Goal: Information Seeking & Learning: Learn about a topic

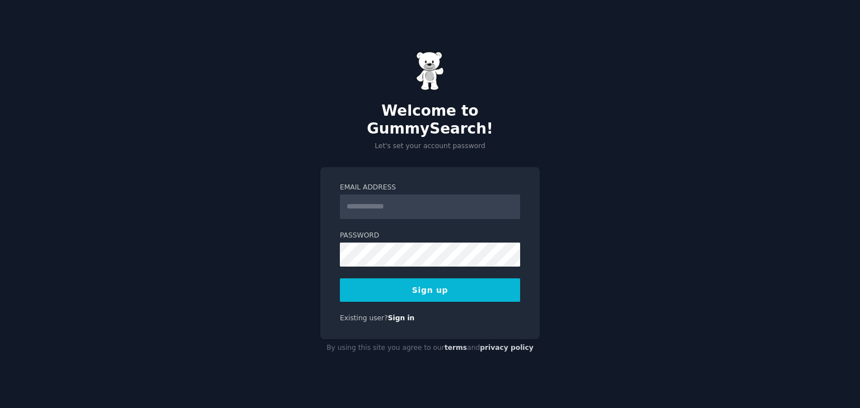
click at [441, 201] on input "Email Address" at bounding box center [430, 207] width 180 height 25
type input "**********"
click at [414, 289] on button "Sign up" at bounding box center [430, 291] width 180 height 24
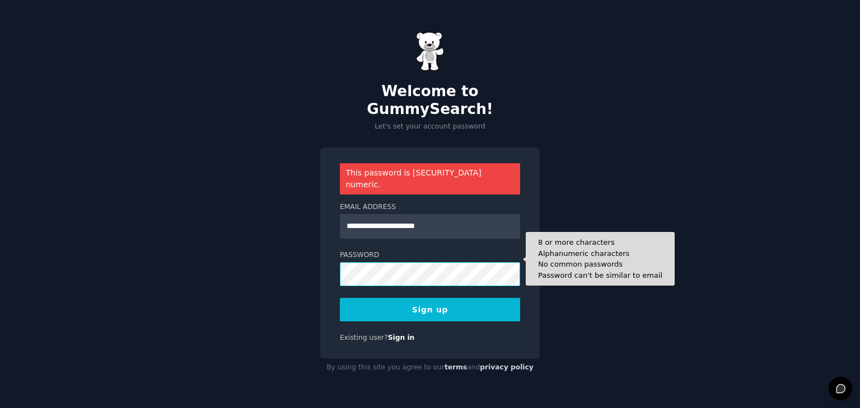
click at [340, 298] on button "Sign up" at bounding box center [430, 310] width 180 height 24
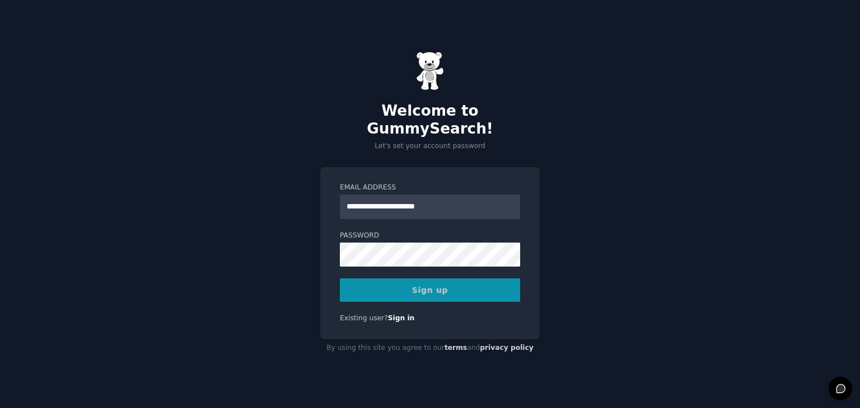
click at [408, 279] on div "Sign up" at bounding box center [430, 291] width 180 height 24
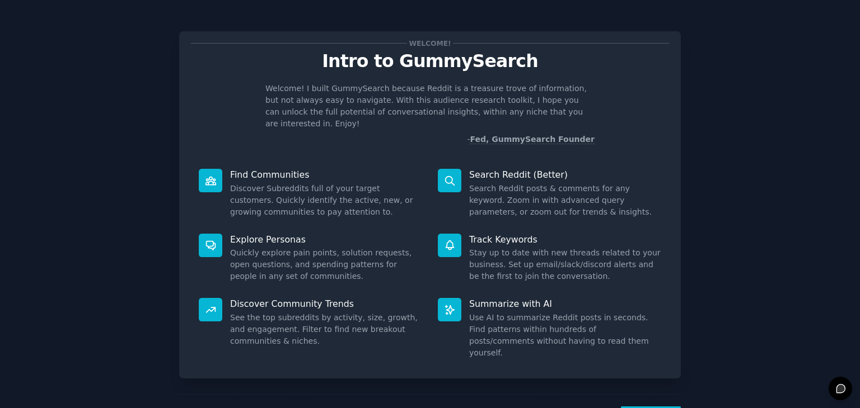
scroll to position [29, 0]
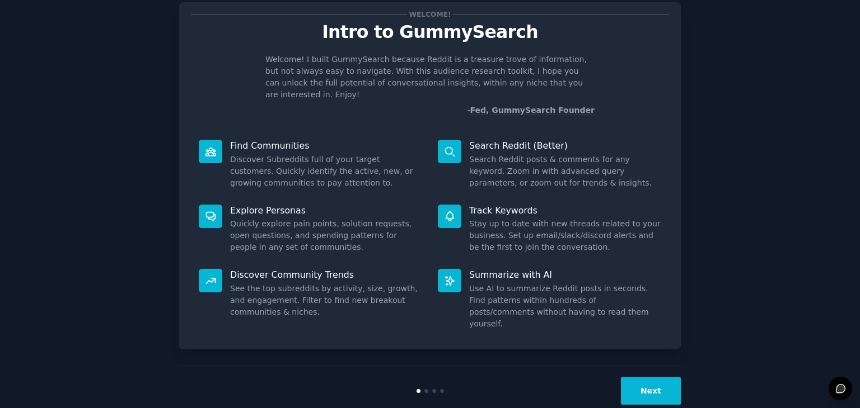
click at [645, 378] on button "Next" at bounding box center [651, 391] width 60 height 27
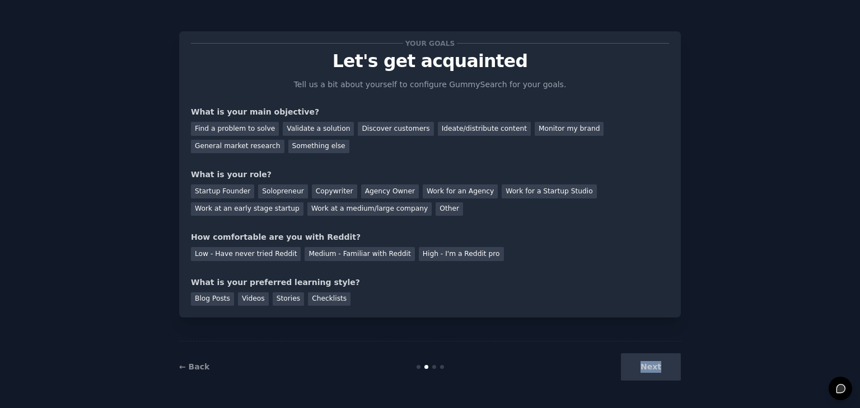
click at [645, 361] on div "Next" at bounding box center [596, 367] width 167 height 27
click at [646, 365] on div "Next" at bounding box center [596, 367] width 167 height 27
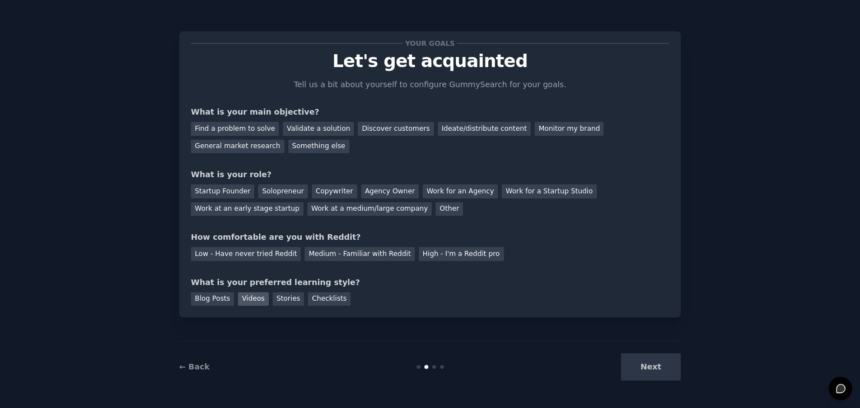
click at [251, 298] on div "Videos" at bounding box center [253, 300] width 31 height 14
click at [266, 258] on div "Low - Have never tried Reddit" at bounding box center [246, 254] width 110 height 14
click at [224, 193] on div "Startup Founder" at bounding box center [222, 192] width 63 height 14
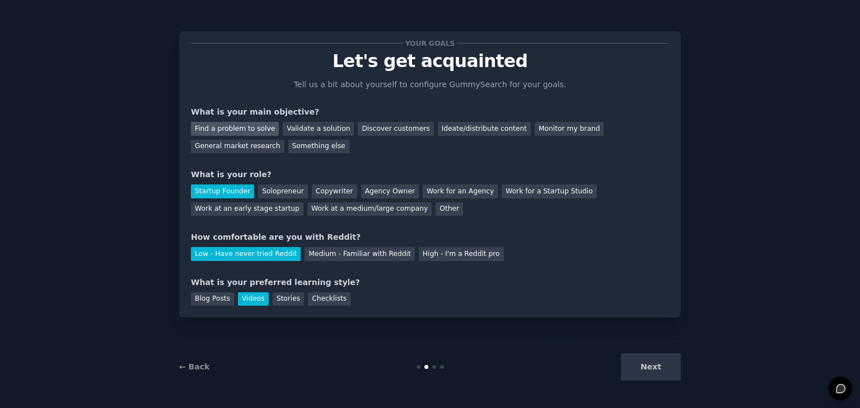
click at [243, 124] on div "Find a problem to solve" at bounding box center [235, 129] width 88 height 14
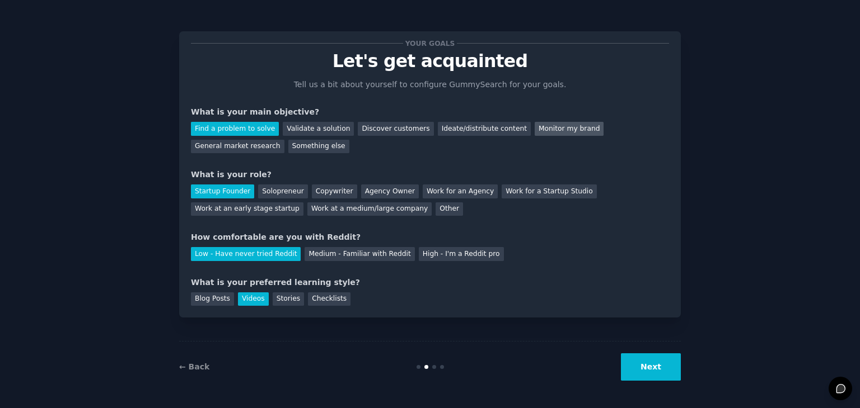
click at [534, 125] on div "Monitor my brand" at bounding box center [568, 129] width 69 height 14
click at [249, 123] on div "Find a problem to solve" at bounding box center [235, 129] width 88 height 14
click at [665, 370] on button "Next" at bounding box center [651, 367] width 60 height 27
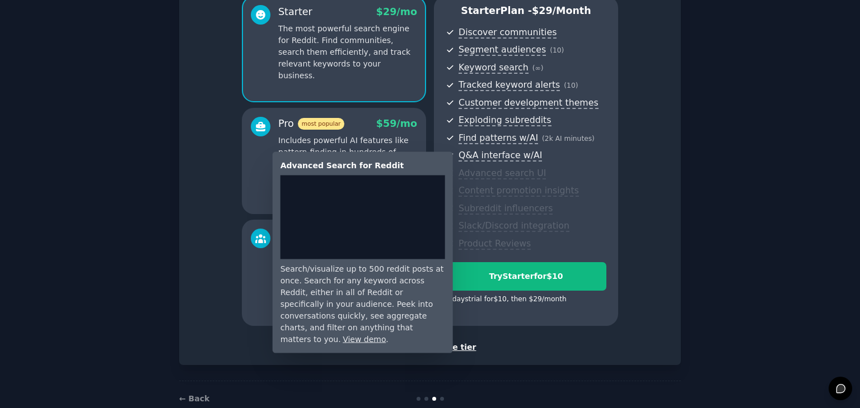
scroll to position [128, 0]
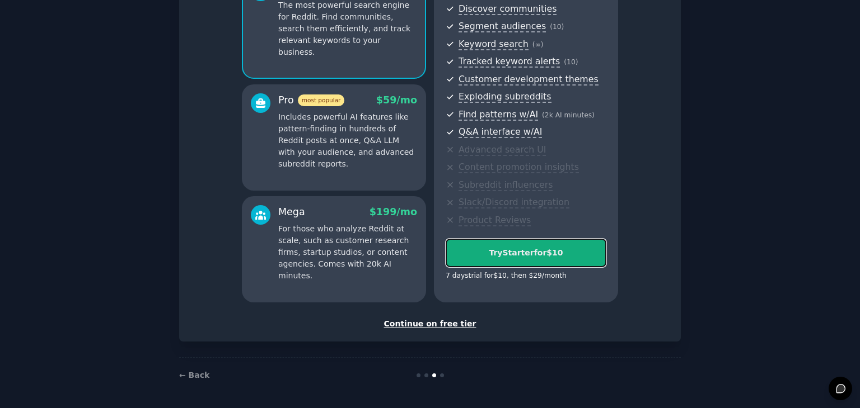
click at [556, 255] on div "Try Starter for $10" at bounding box center [525, 253] width 159 height 12
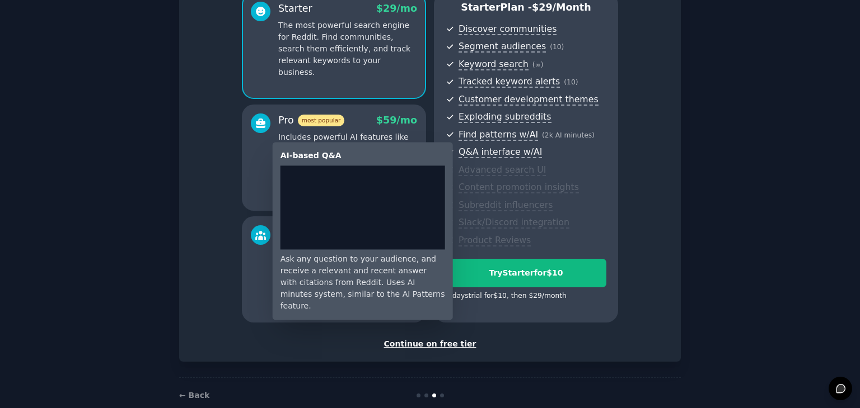
scroll to position [112, 0]
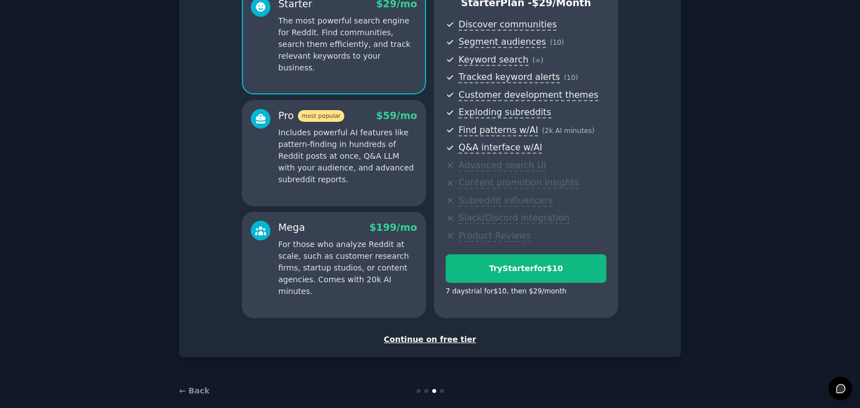
click at [426, 340] on div "Continue on free tier" at bounding box center [430, 340] width 478 height 12
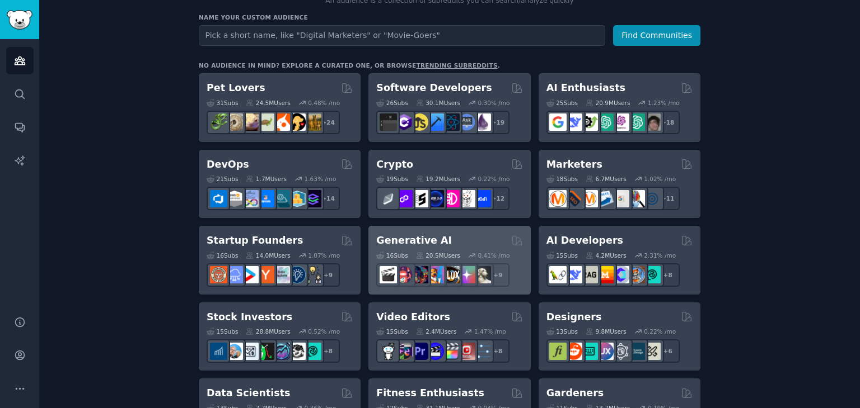
scroll to position [257, 0]
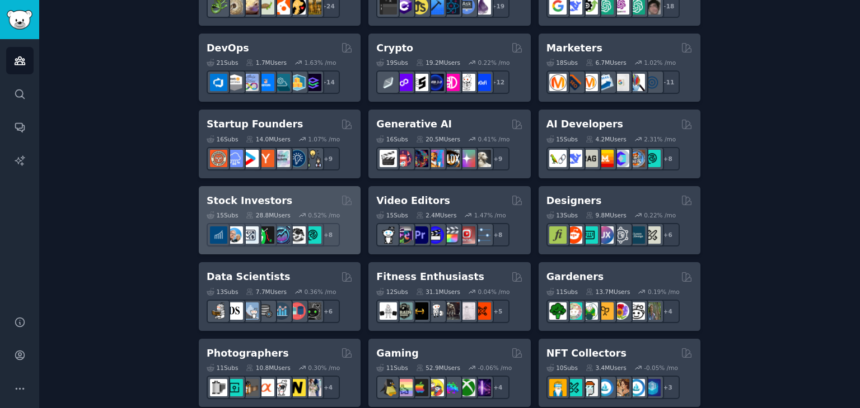
click at [289, 197] on div "Stock Investors Curated by GummySearch" at bounding box center [279, 201] width 146 height 14
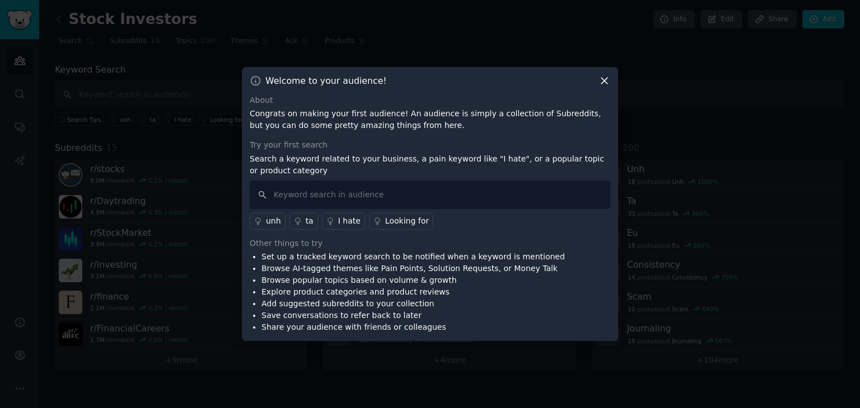
click at [604, 78] on icon at bounding box center [604, 81] width 12 height 12
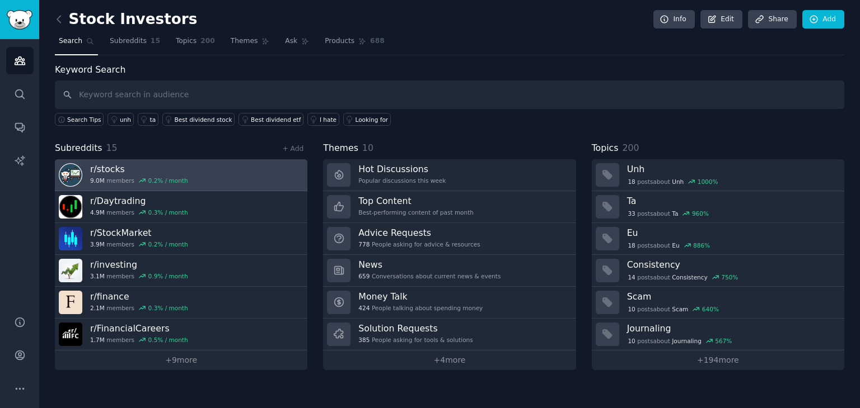
click at [234, 178] on link "r/ stocks 9.0M members 0.2 % / month" at bounding box center [181, 175] width 252 height 32
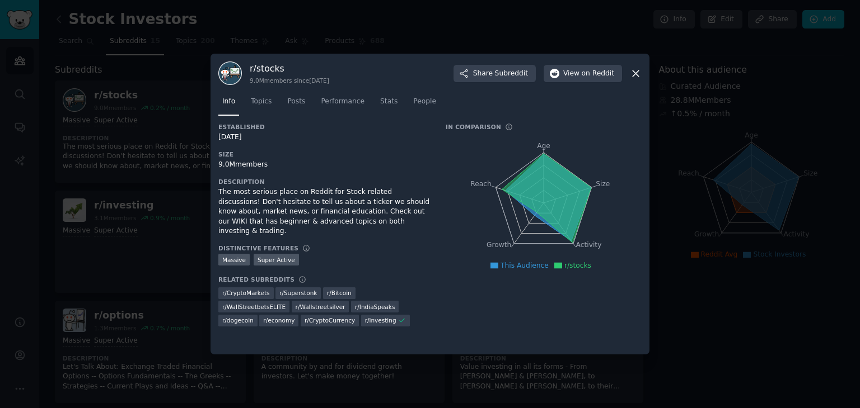
click at [635, 66] on div "r/ stocks 9.0M members since 06/27/2008 Share Subreddit View on Reddit" at bounding box center [429, 74] width 423 height 24
click at [633, 71] on icon at bounding box center [635, 74] width 6 height 6
